Goal: Transaction & Acquisition: Purchase product/service

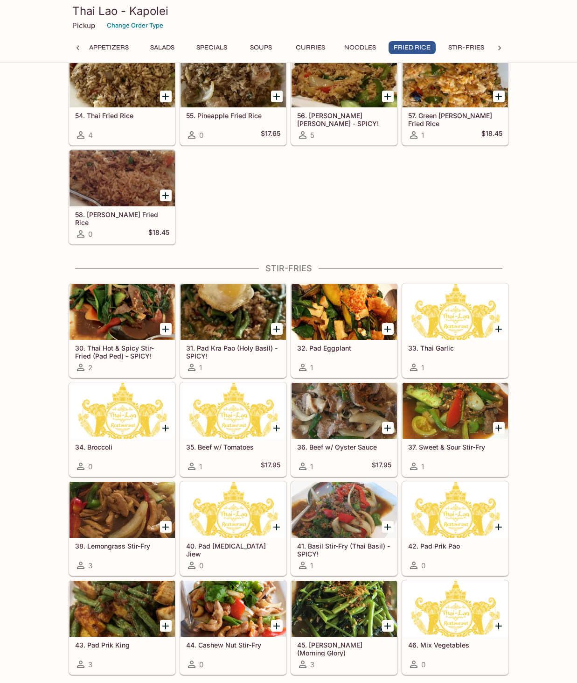
scroll to position [1745, 0]
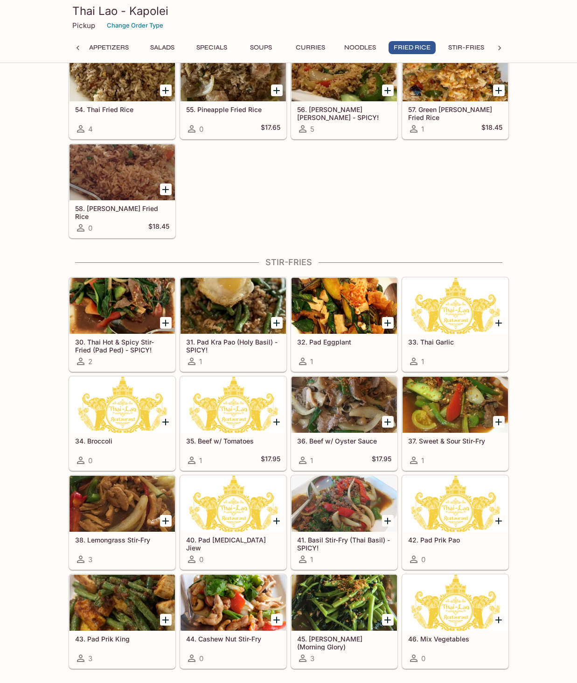
click at [160, 519] on icon "Add 38. Lemongrass Stir-Fry" at bounding box center [165, 520] width 11 height 11
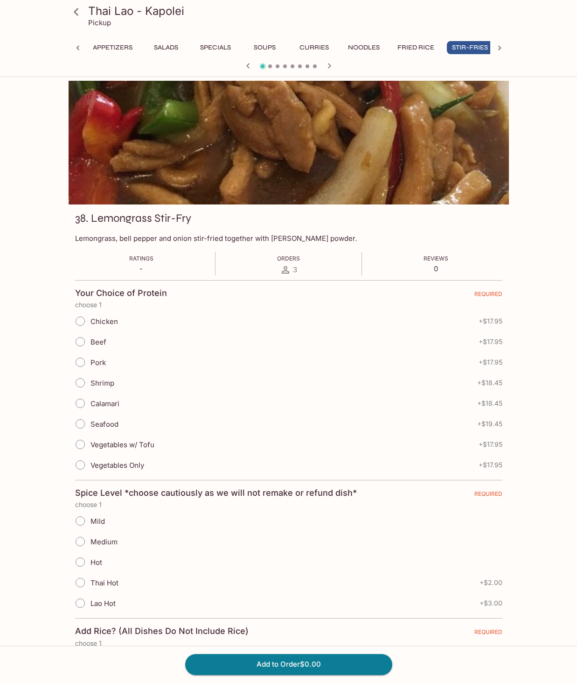
scroll to position [0, 7]
click at [81, 320] on input "Chicken" at bounding box center [80, 321] width 20 height 20
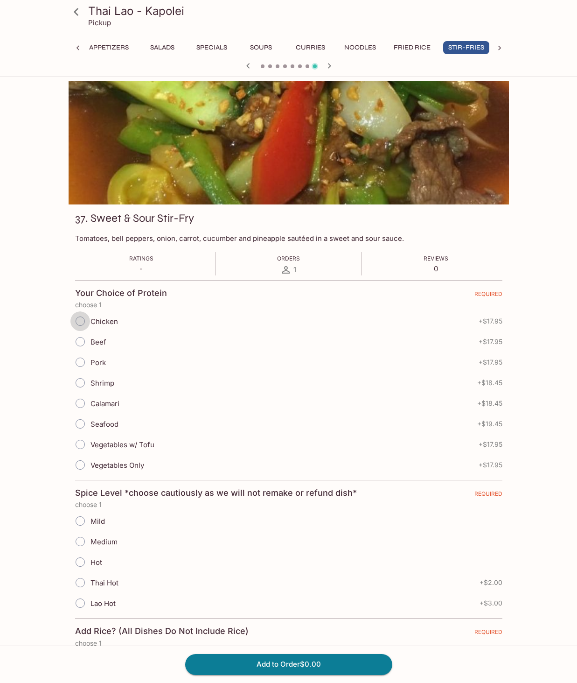
click at [82, 322] on input "Chicken" at bounding box center [80, 321] width 20 height 20
click at [83, 543] on input "Medium" at bounding box center [80, 541] width 20 height 20
radio input "true"
click at [81, 321] on input "Chicken" at bounding box center [80, 321] width 20 height 20
radio input "true"
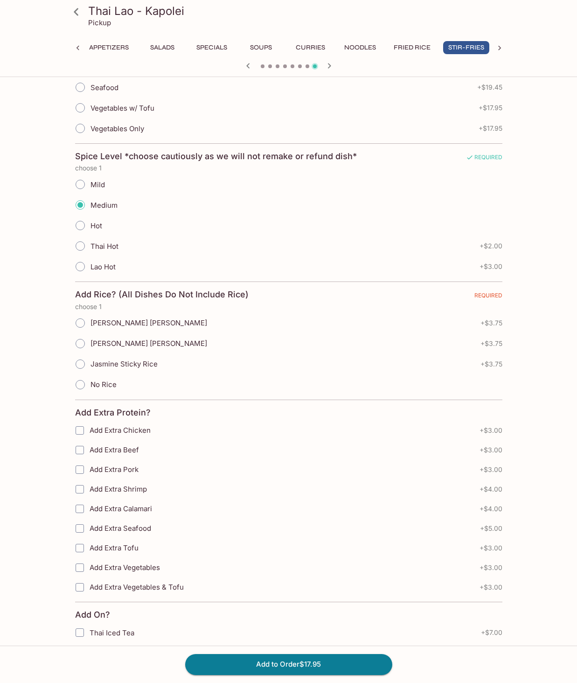
scroll to position [340, 0]
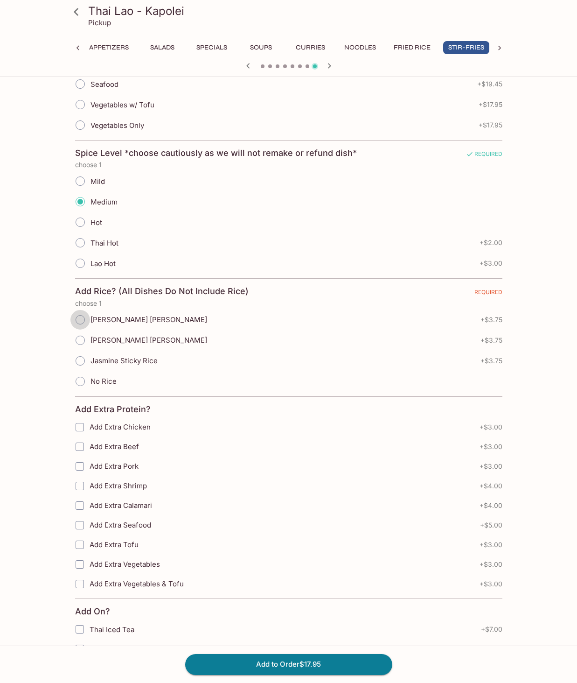
click at [81, 321] on input "[PERSON_NAME] [PERSON_NAME]" at bounding box center [80, 320] width 20 height 20
radio input "true"
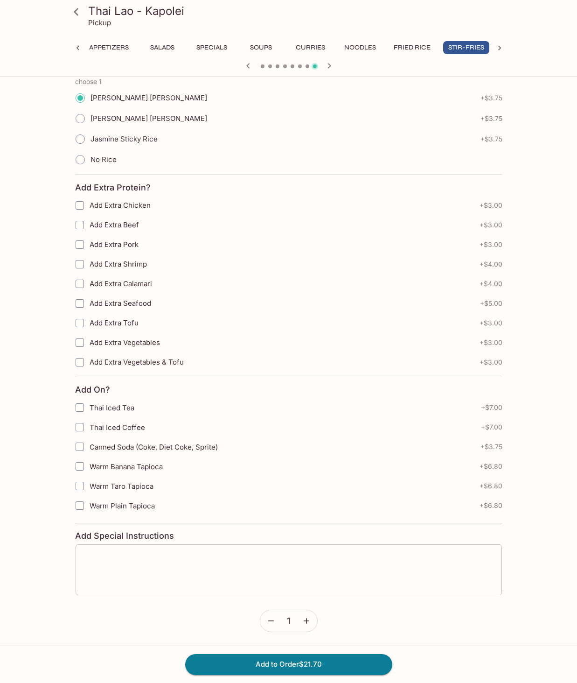
scroll to position [561, 0]
click at [265, 666] on button "Add to Order $21.70" at bounding box center [288, 664] width 207 height 21
